Goal: Information Seeking & Learning: Learn about a topic

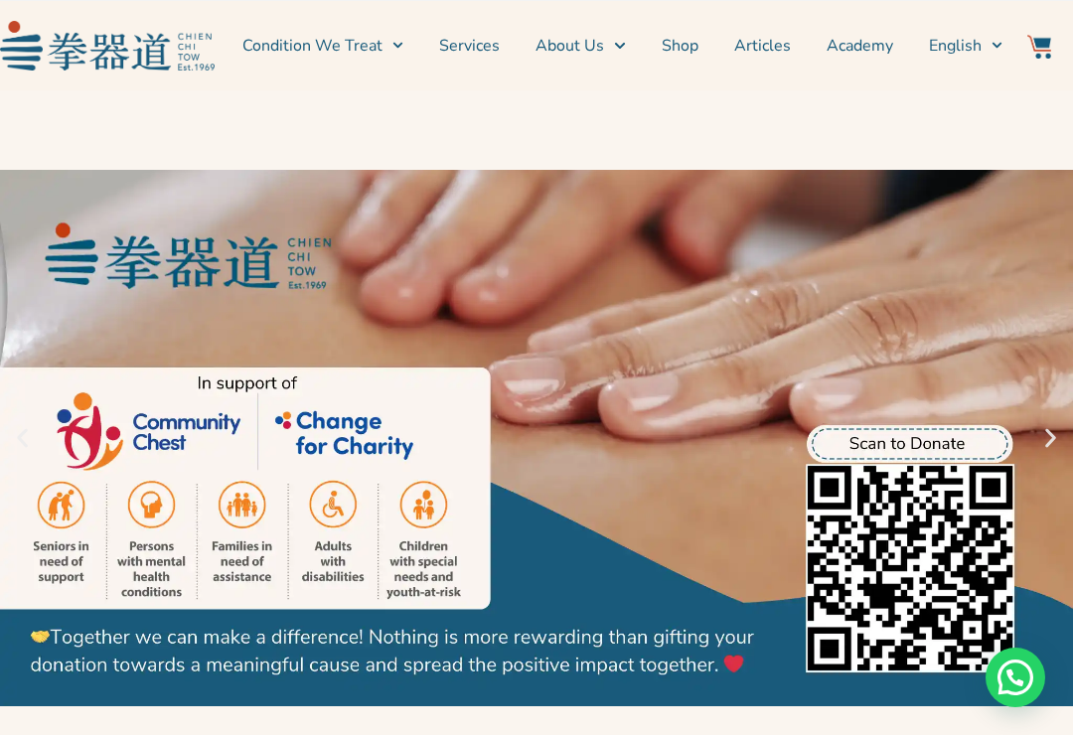
click at [680, 44] on link "Shop" at bounding box center [680, 46] width 37 height 50
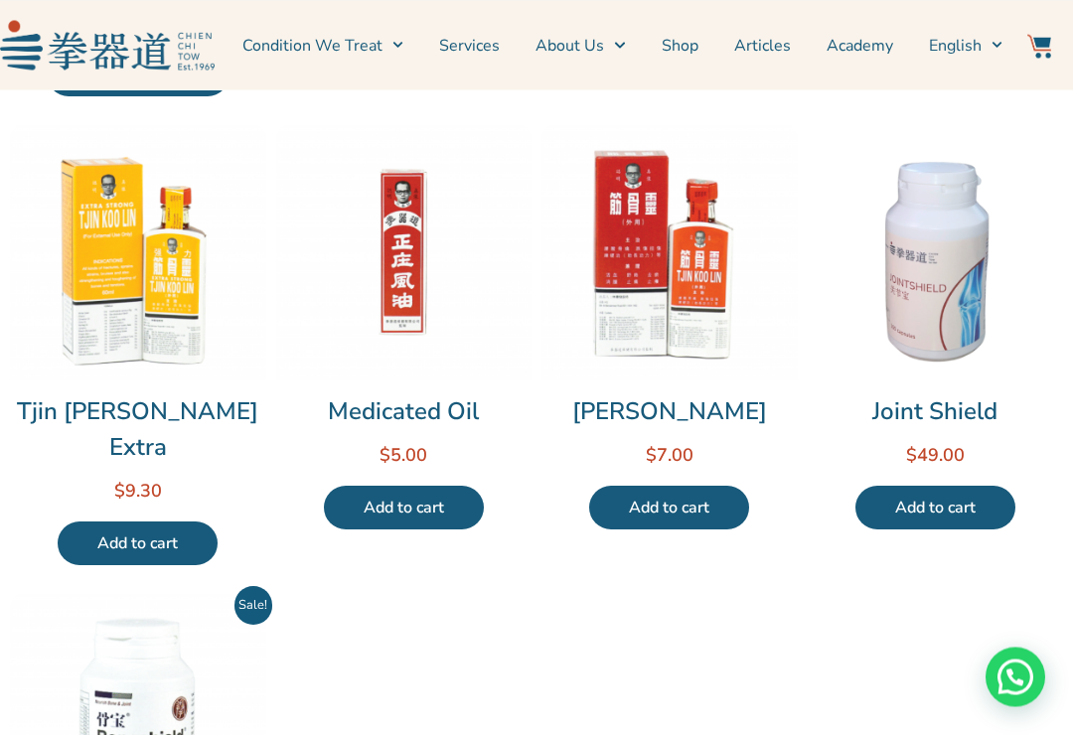
scroll to position [653, 0]
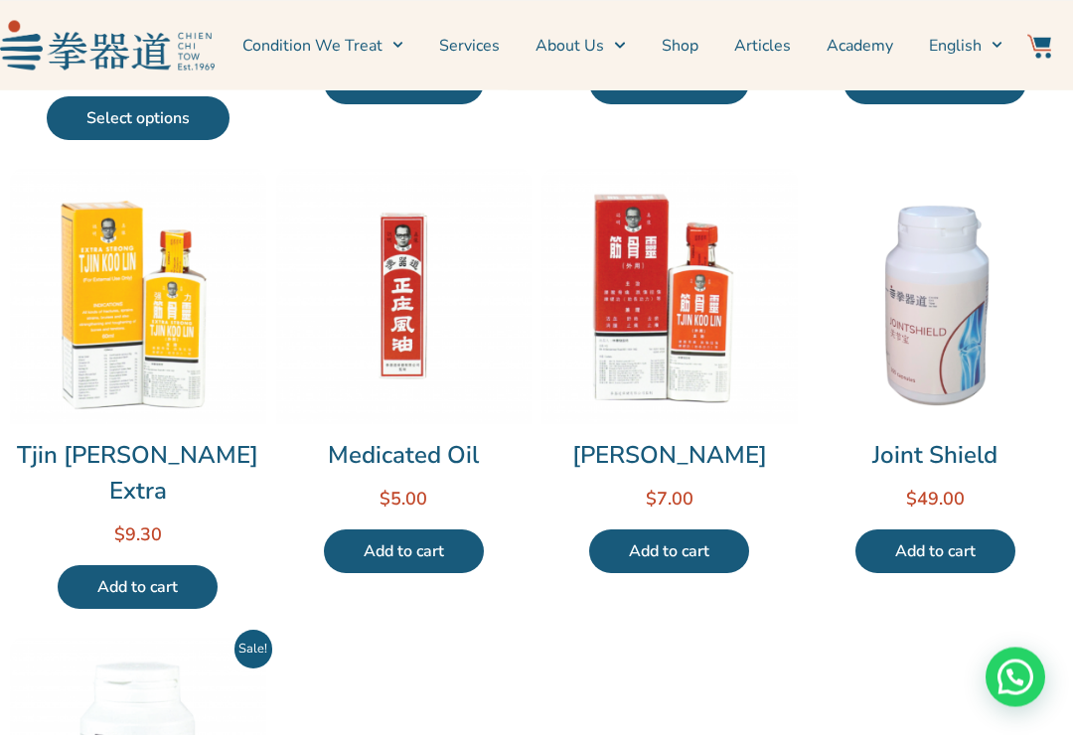
click at [377, 39] on link "Condition We Treat" at bounding box center [322, 46] width 161 height 50
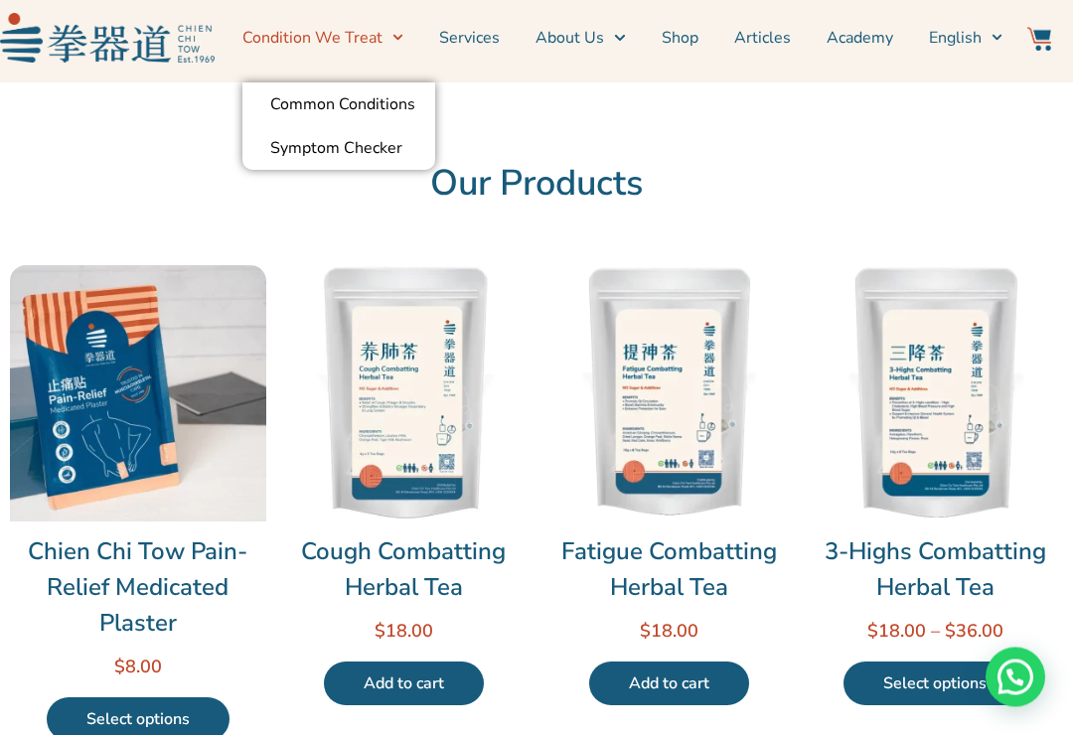
scroll to position [0, 0]
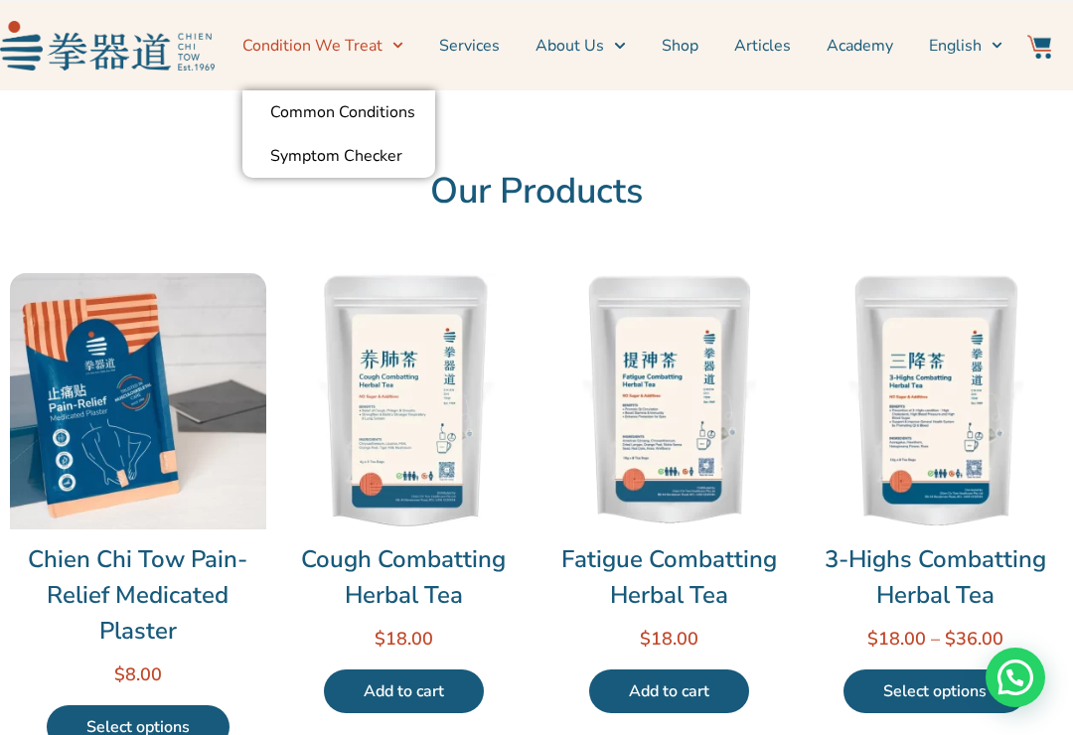
click at [968, 38] on span "English" at bounding box center [955, 46] width 53 height 24
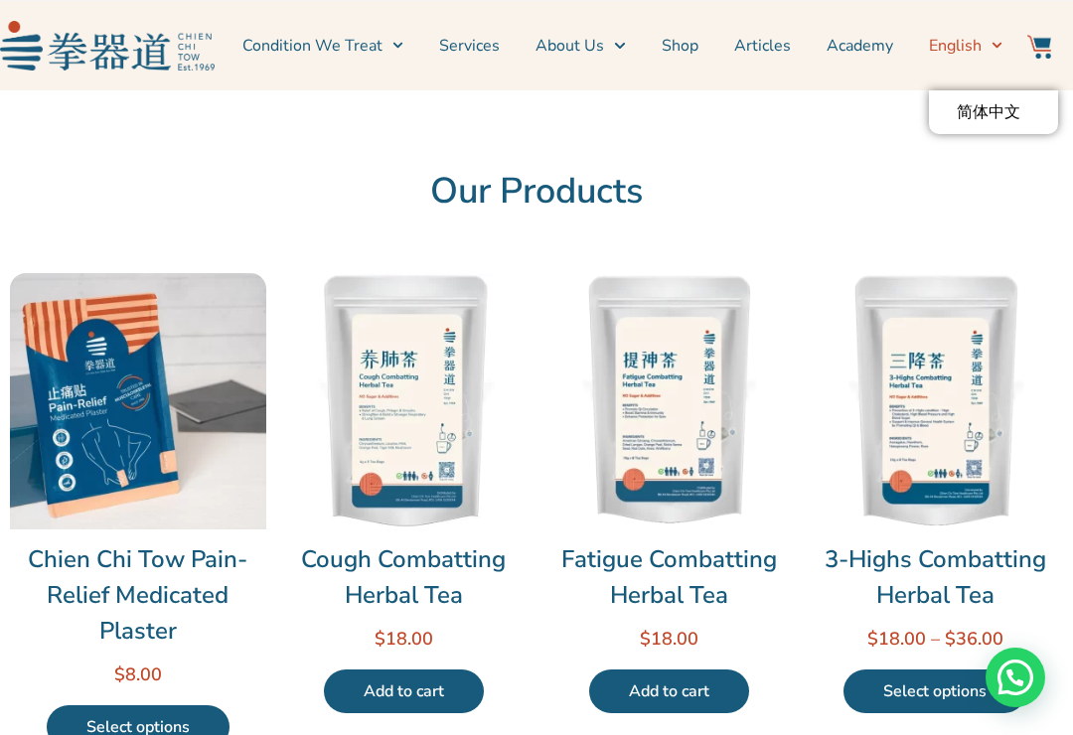
click at [964, 40] on span "English" at bounding box center [955, 46] width 53 height 24
click at [954, 30] on link "English" at bounding box center [966, 46] width 74 height 50
click at [765, 52] on link "Articles" at bounding box center [762, 46] width 57 height 50
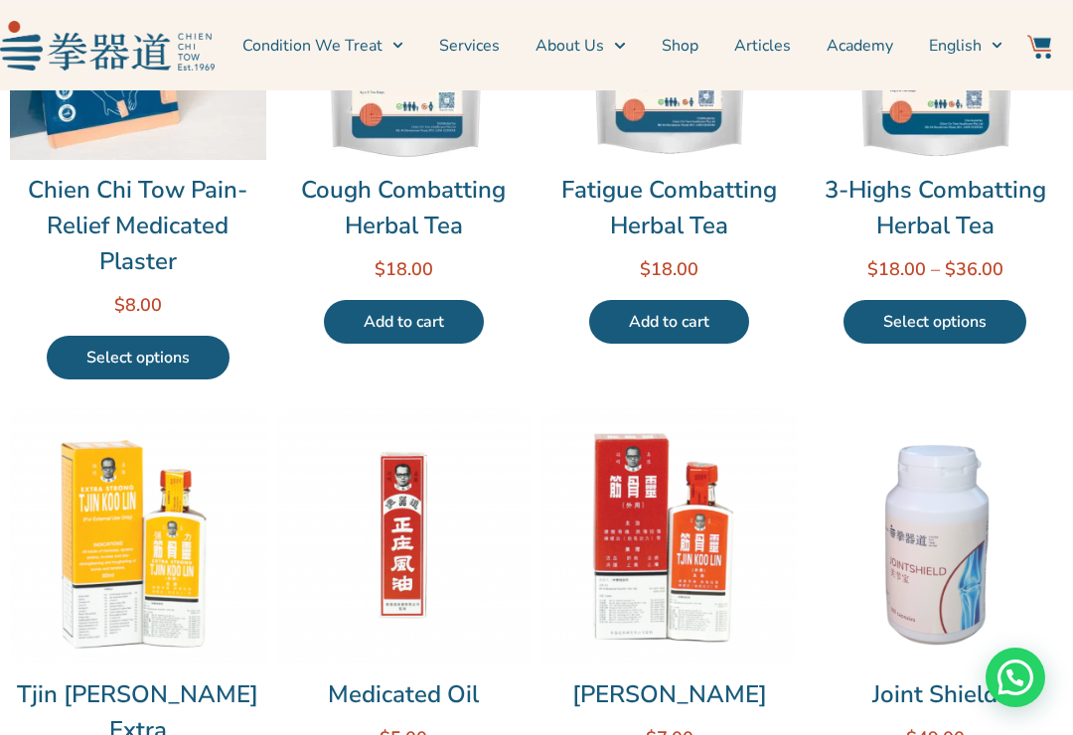
scroll to position [374, 0]
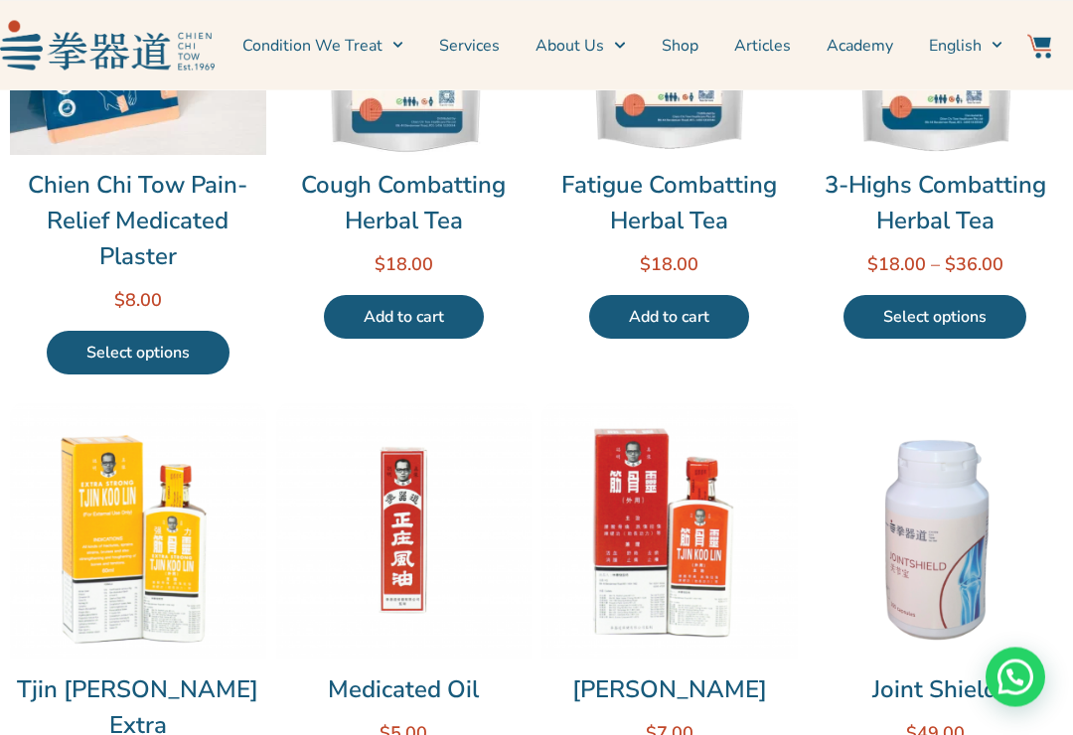
click at [126, 506] on img at bounding box center [138, 531] width 256 height 256
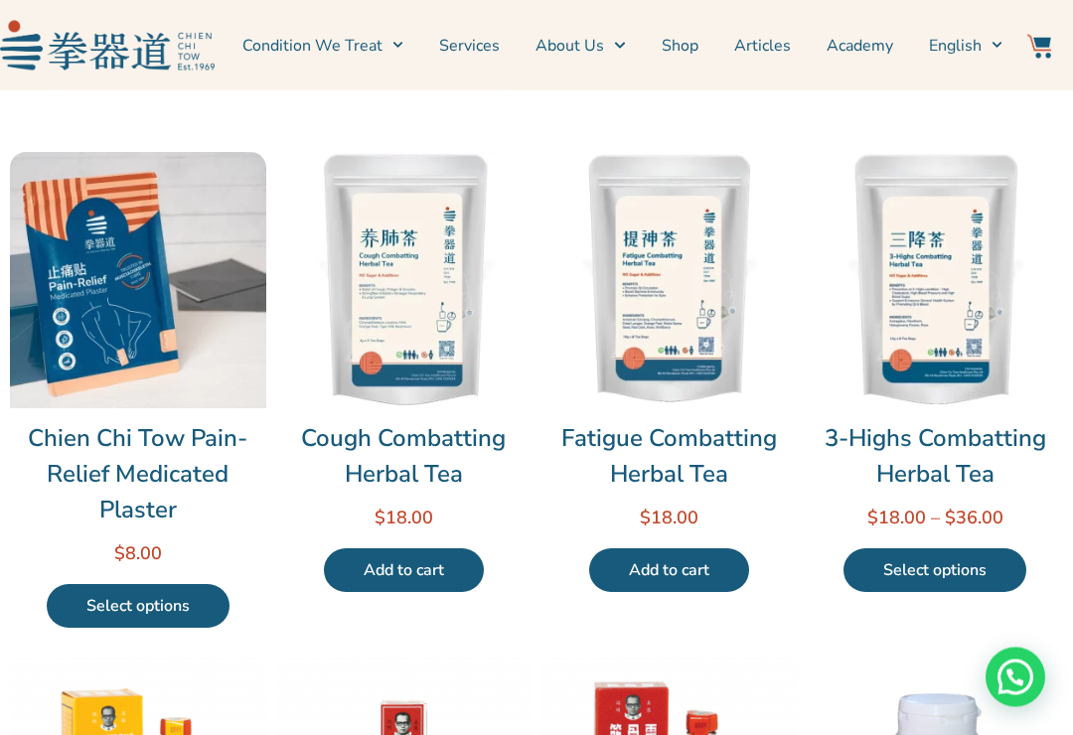
scroll to position [0, 0]
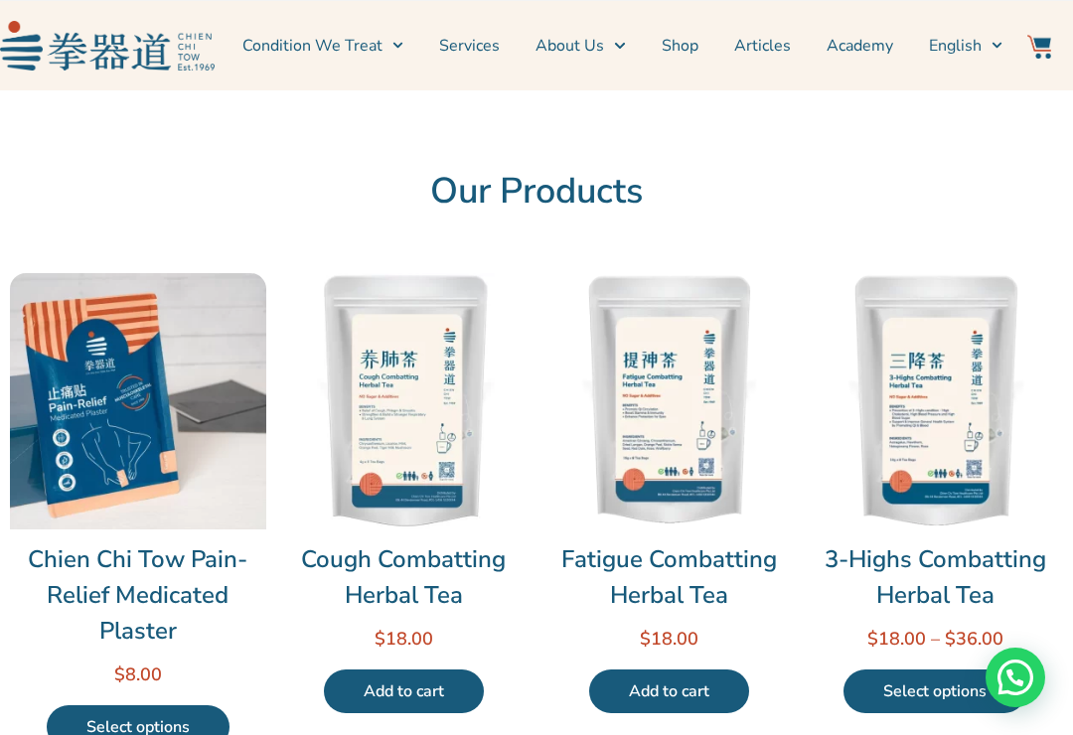
click at [384, 44] on link "Condition We Treat" at bounding box center [322, 46] width 161 height 50
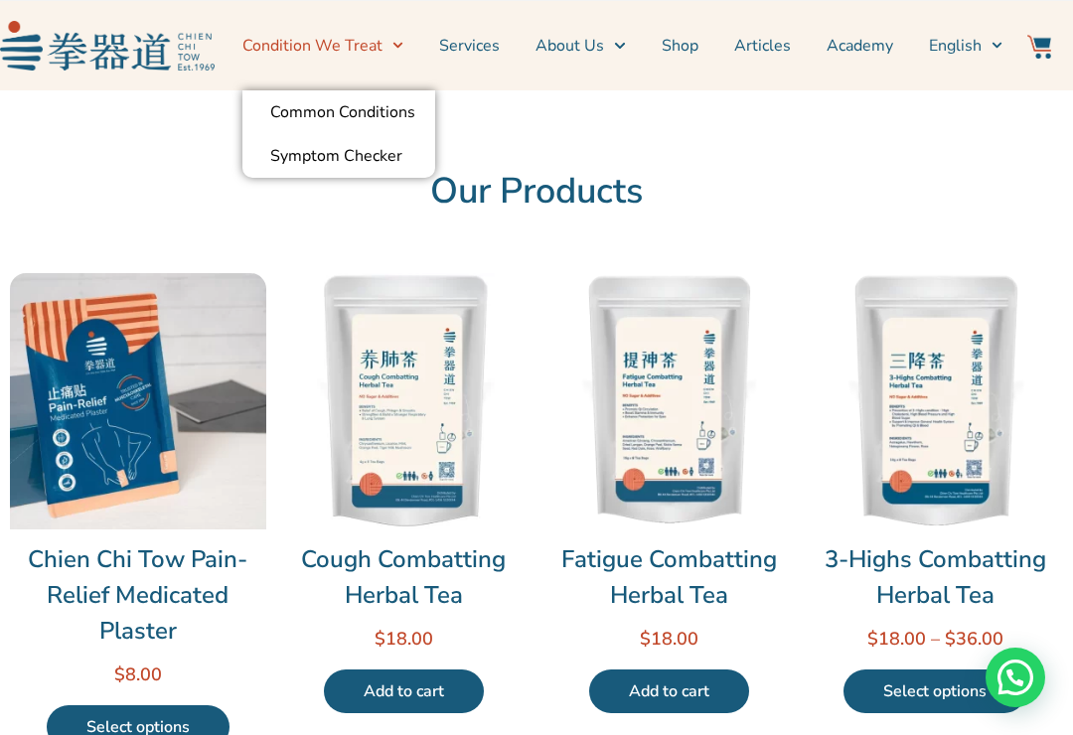
click at [353, 152] on link "Symptom Checker" at bounding box center [338, 156] width 193 height 44
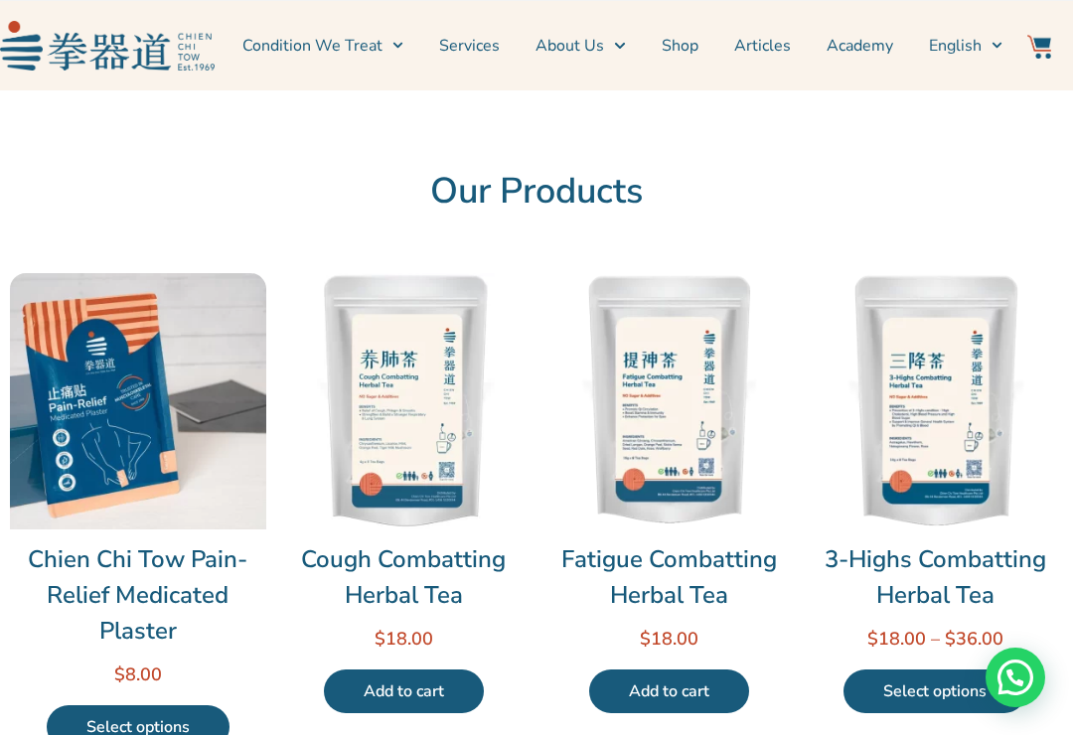
click at [1008, 667] on div "Need help?" at bounding box center [1016, 678] width 60 height 60
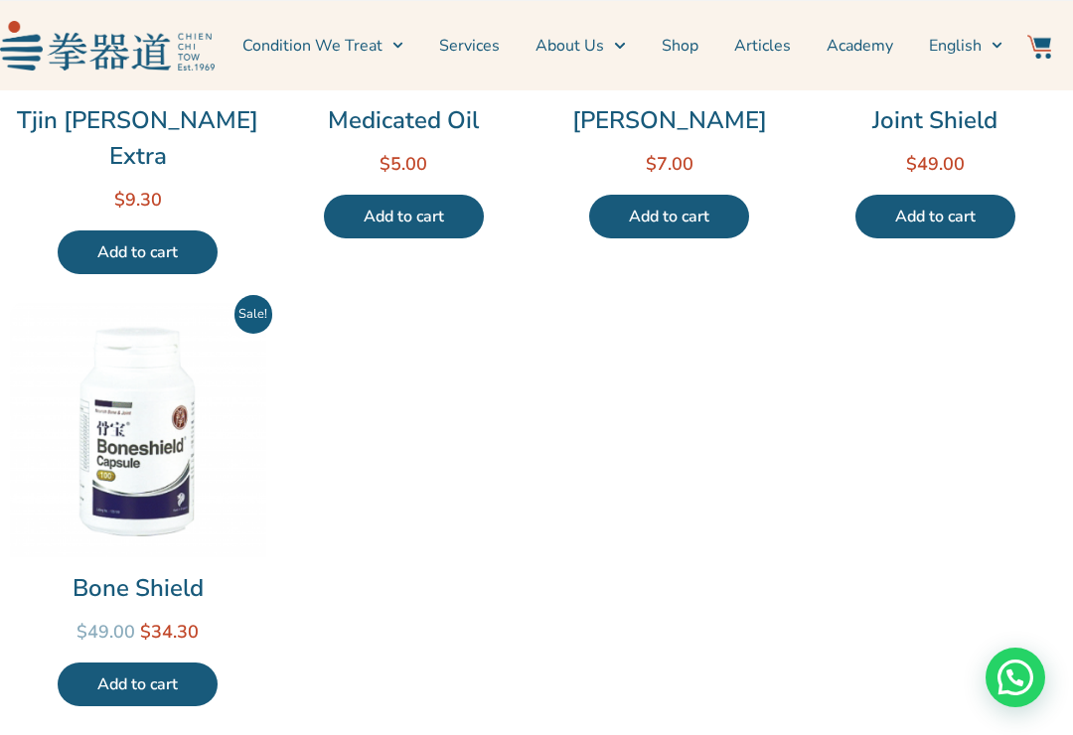
scroll to position [942, 0]
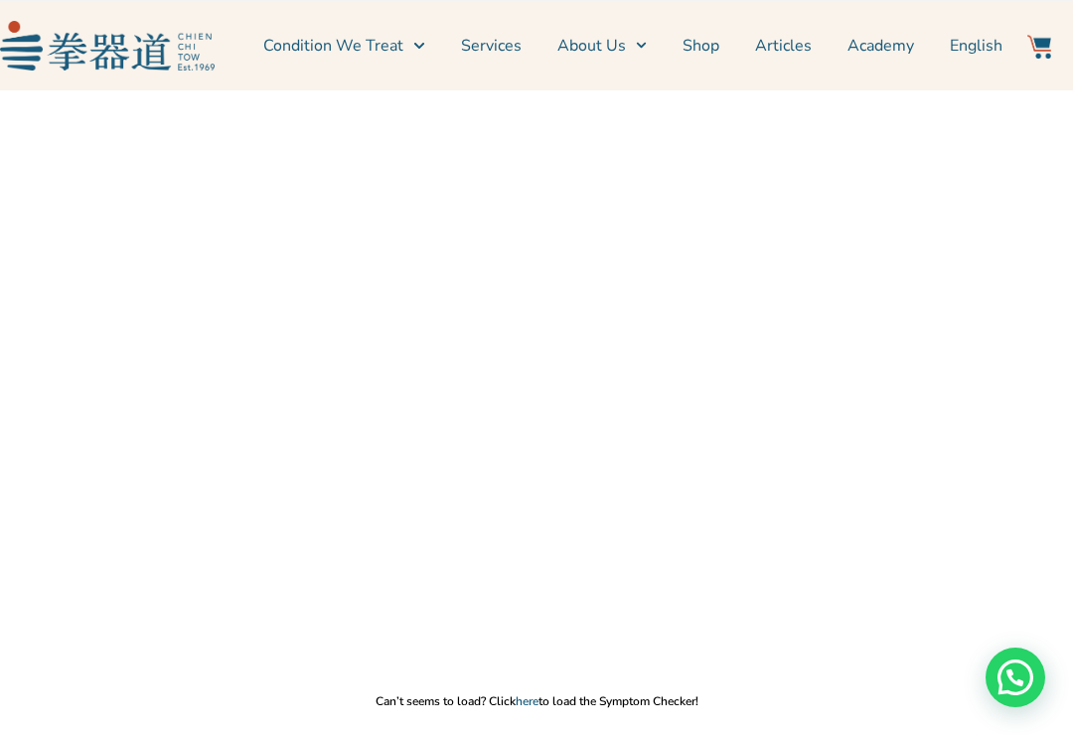
click at [547, 701] on p "Can’t seems to load? Click here to load the Symptom Checker!" at bounding box center [536, 701] width 1053 height 16
click at [550, 687] on div "Can’t seems to load? Click here to load the Symptom Checker!" at bounding box center [536, 484] width 1053 height 628
click at [553, 695] on p "Can’t seems to load? Click here to load the Symptom Checker!" at bounding box center [536, 701] width 1053 height 16
click at [549, 695] on p "Can’t seems to load? Click here to load the Symptom Checker!" at bounding box center [536, 701] width 1053 height 16
click at [550, 694] on p "Can’t seems to load? Click here to load the Symptom Checker!" at bounding box center [536, 701] width 1053 height 16
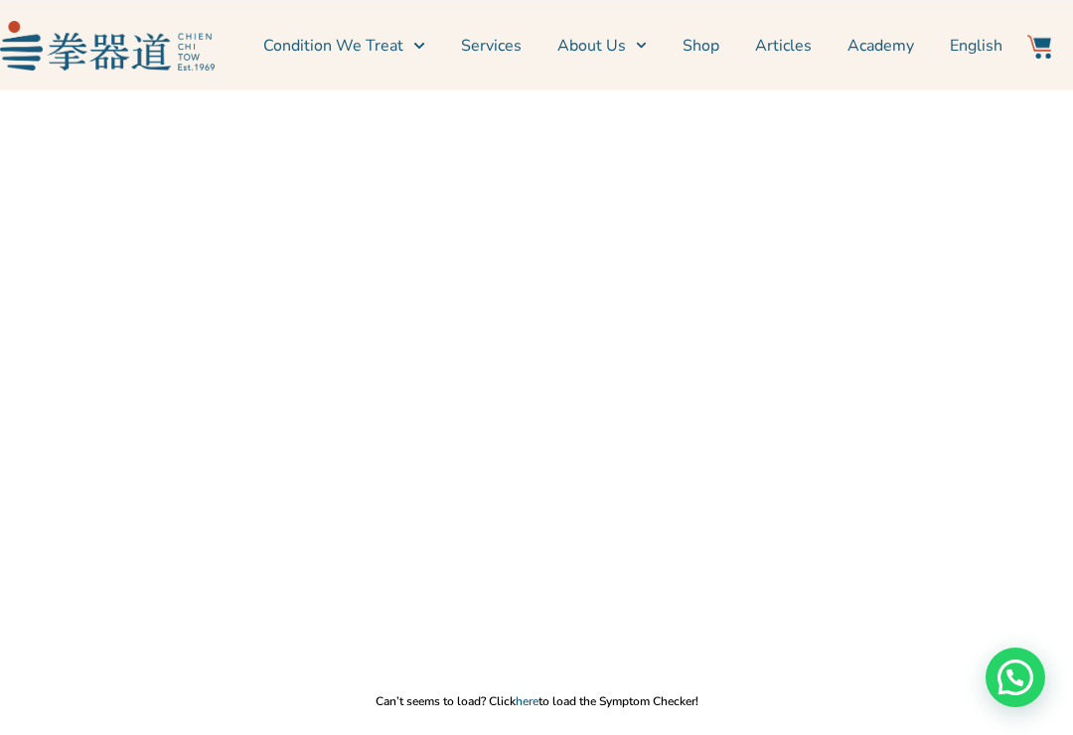
click at [552, 699] on p "Can’t seems to load? Click here to load the Symptom Checker!" at bounding box center [536, 701] width 1053 height 16
click at [551, 698] on p "Can’t seems to load? Click here to load the Symptom Checker!" at bounding box center [536, 701] width 1053 height 16
click at [556, 697] on p "Can’t seems to load? Click here to load the Symptom Checker!" at bounding box center [536, 701] width 1053 height 16
